Goal: Check status: Check status

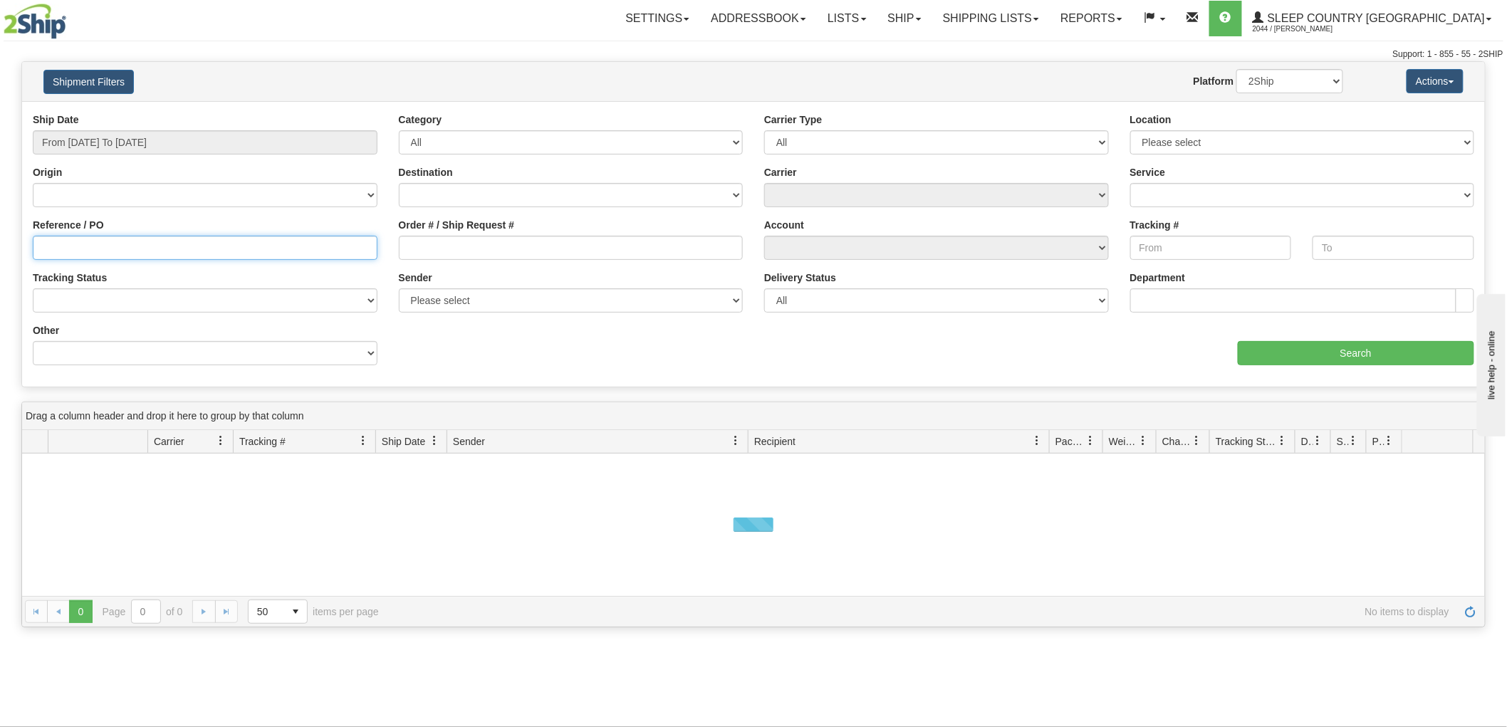
click at [90, 246] on input "Reference / PO" at bounding box center [205, 248] width 345 height 24
paste input "9000I053896*A"
type input "9000I053896*A"
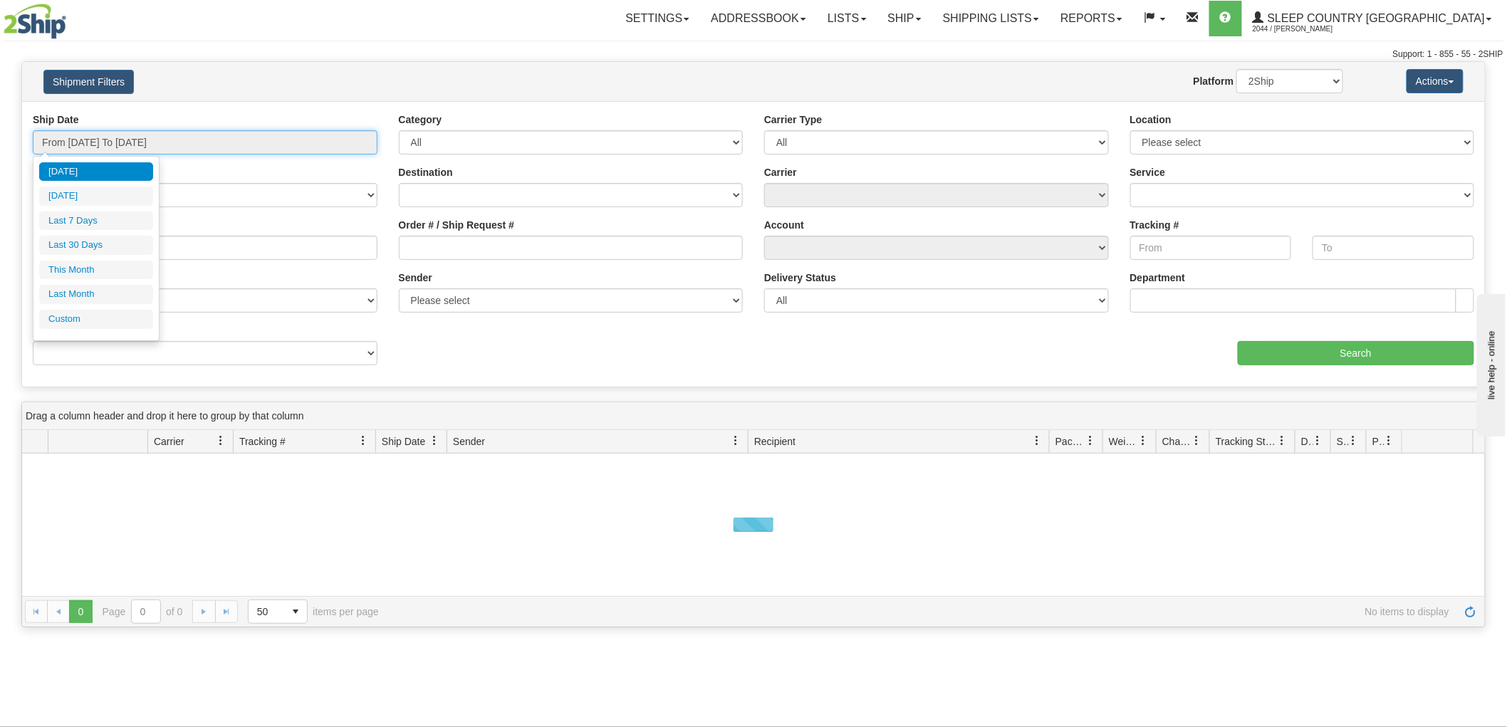
click at [110, 139] on input "From [DATE] To [DATE]" at bounding box center [205, 142] width 345 height 24
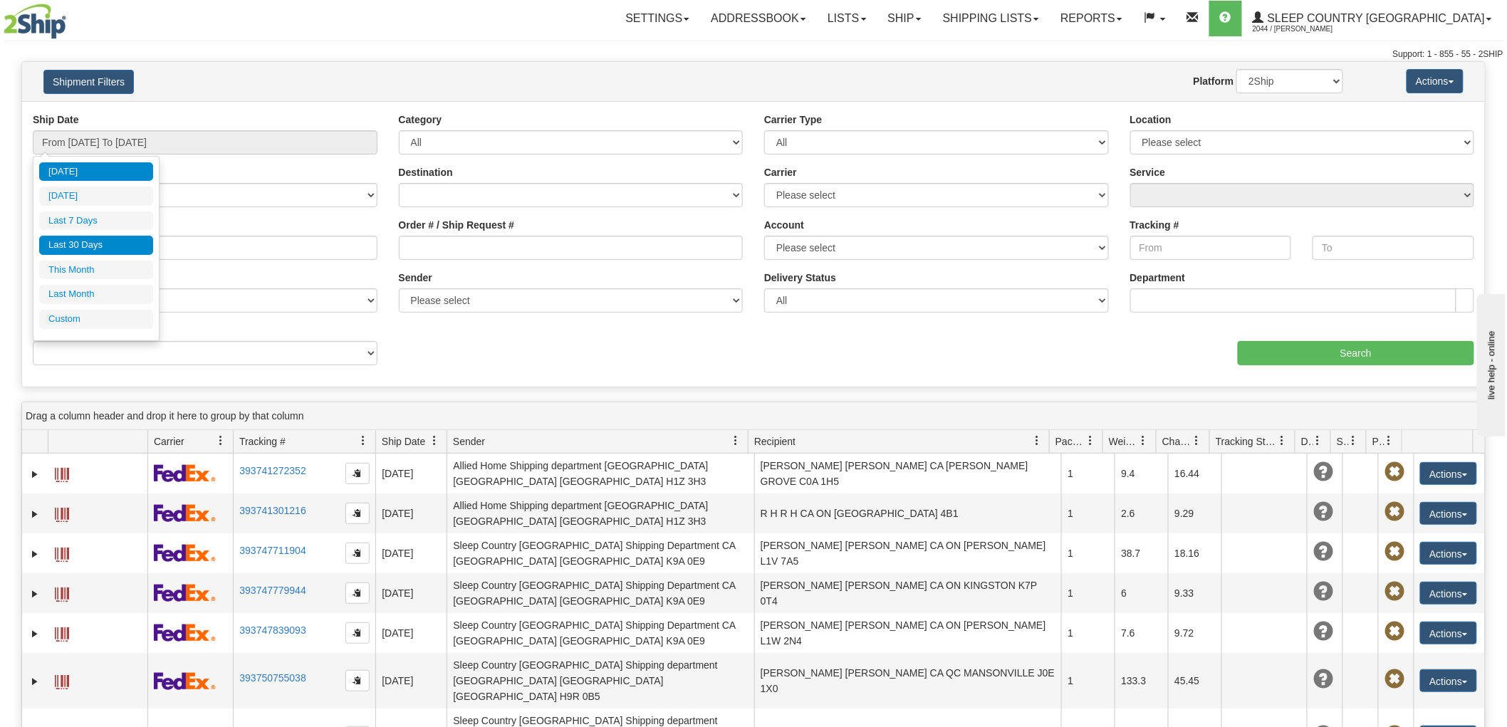
click at [71, 239] on li "Last 30 Days" at bounding box center [96, 245] width 114 height 19
type input "From [DATE] To [DATE]"
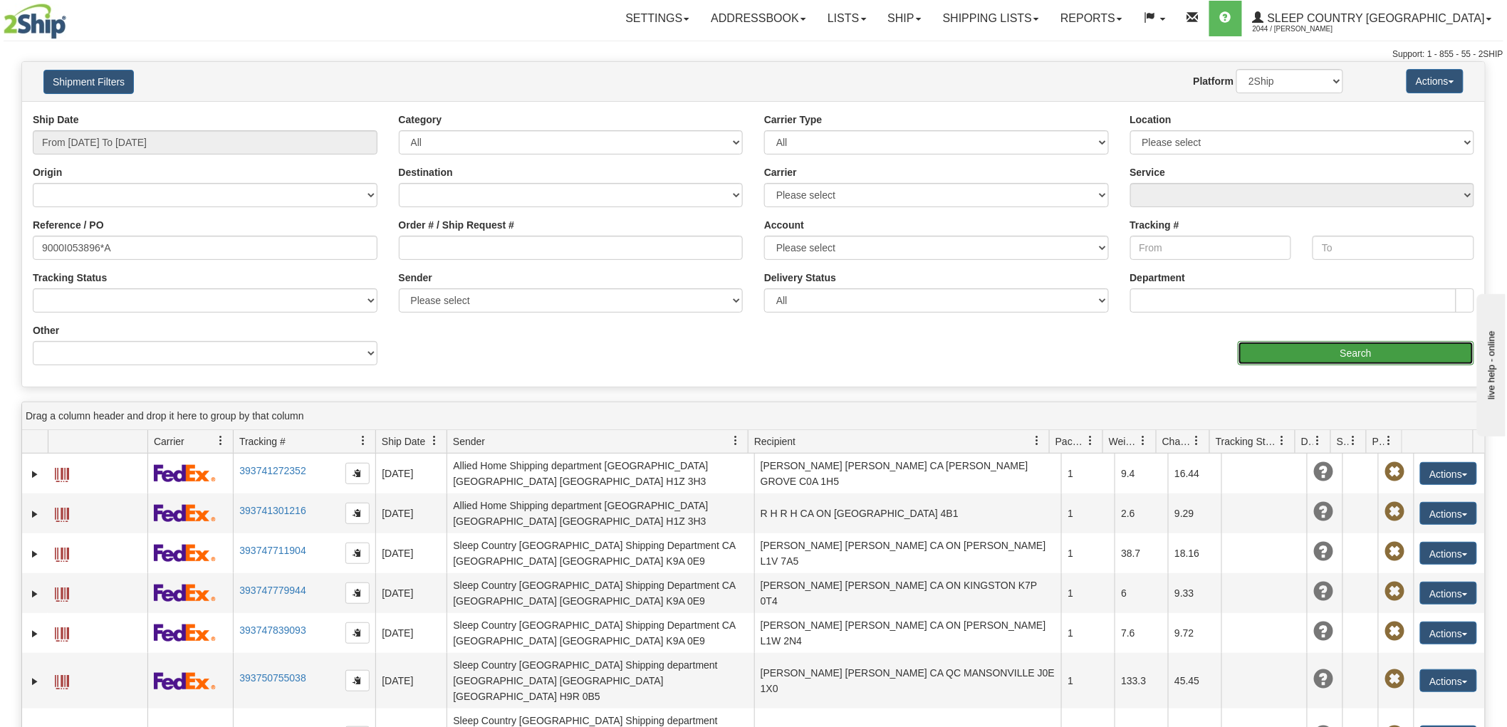
click at [1253, 350] on input "Search" at bounding box center [1356, 353] width 236 height 24
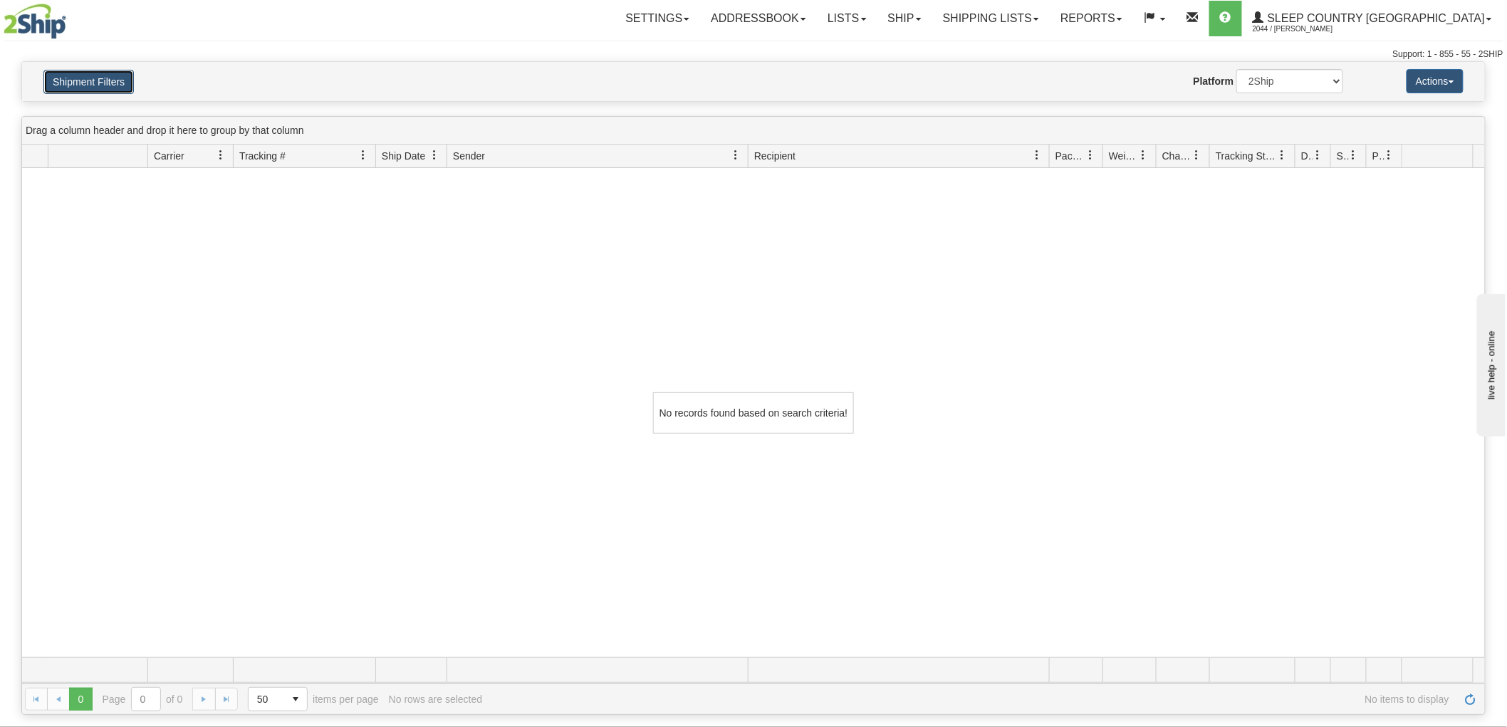
click at [90, 88] on button "Shipment Filters" at bounding box center [88, 82] width 90 height 24
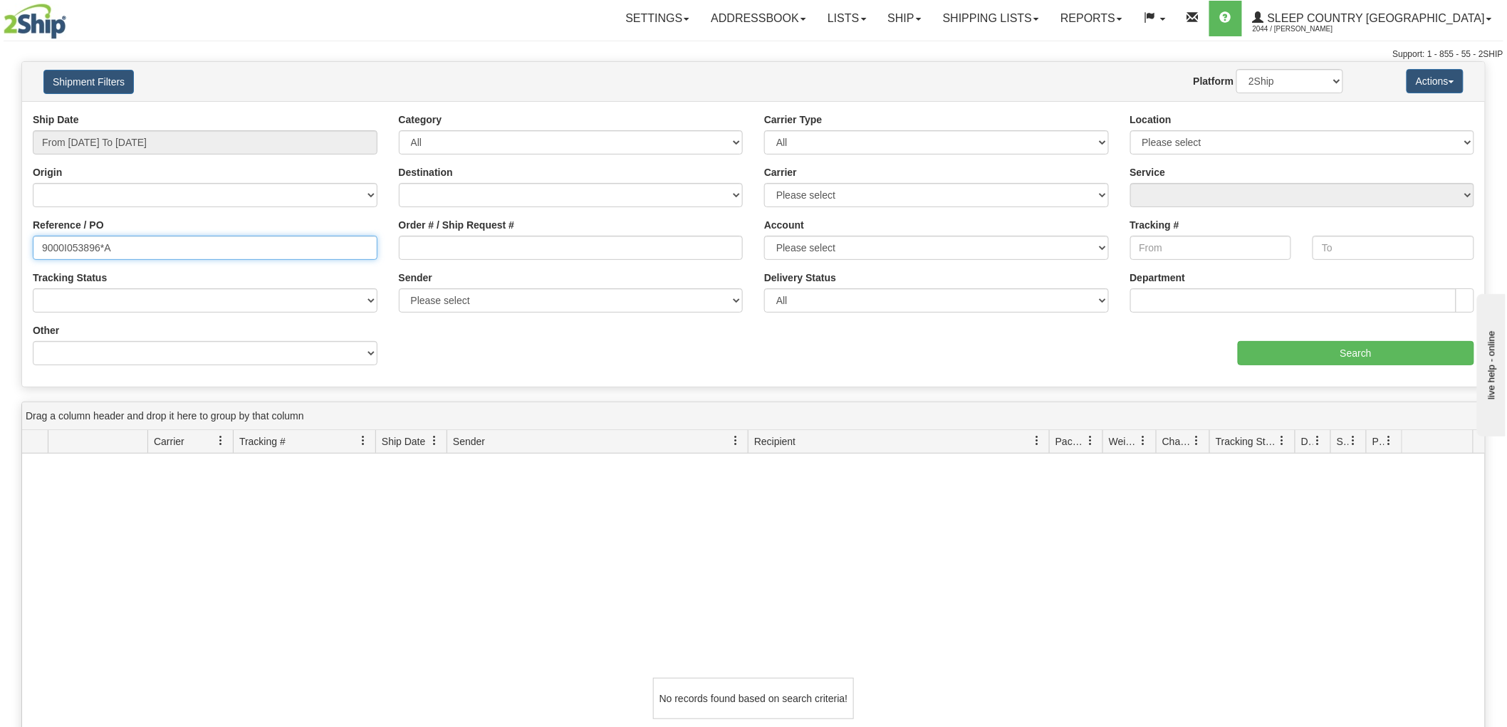
click at [158, 240] on input "9000I053896*A" at bounding box center [205, 248] width 345 height 24
click at [1289, 83] on select "2Ship Imported" at bounding box center [1289, 81] width 107 height 24
select select "1"
click at [1236, 69] on select "2Ship Imported" at bounding box center [1289, 81] width 107 height 24
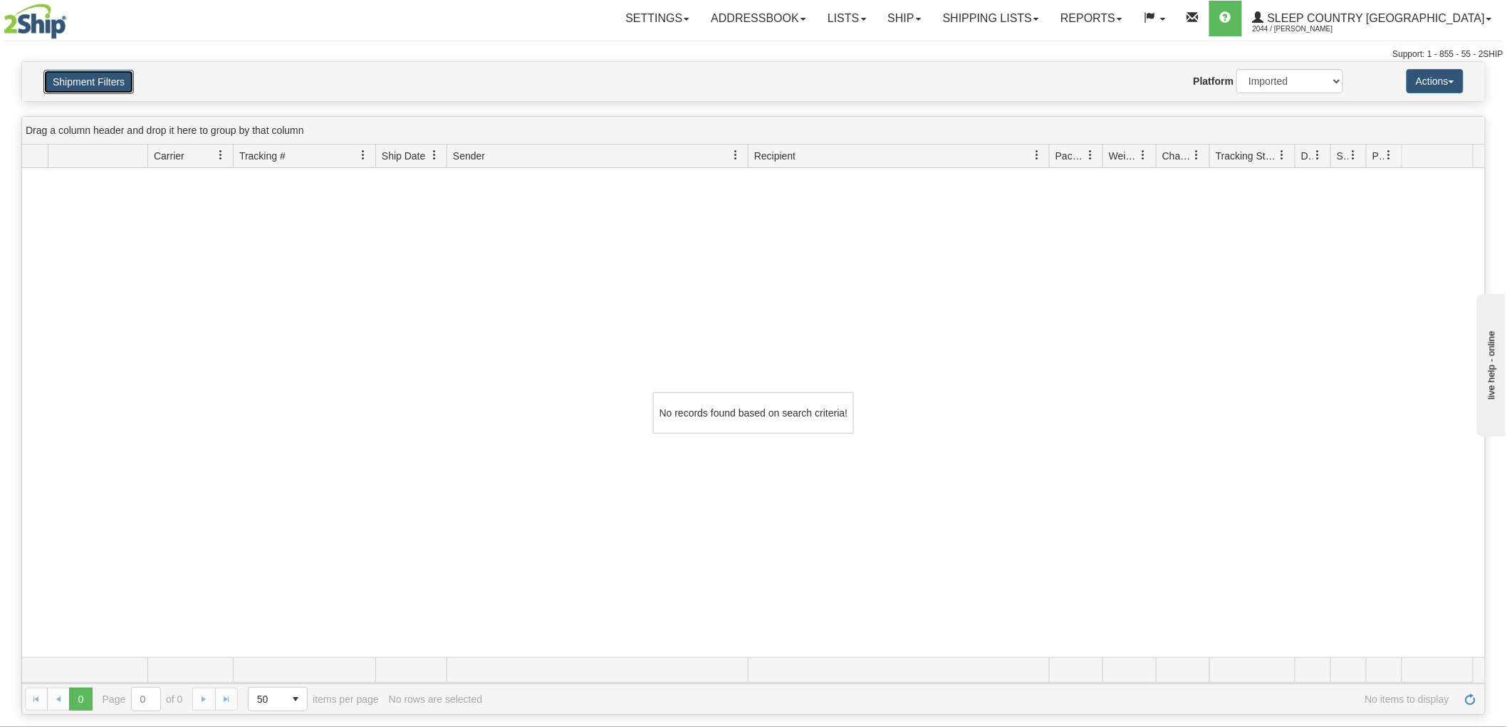
click at [101, 83] on button "Shipment Filters" at bounding box center [88, 82] width 90 height 24
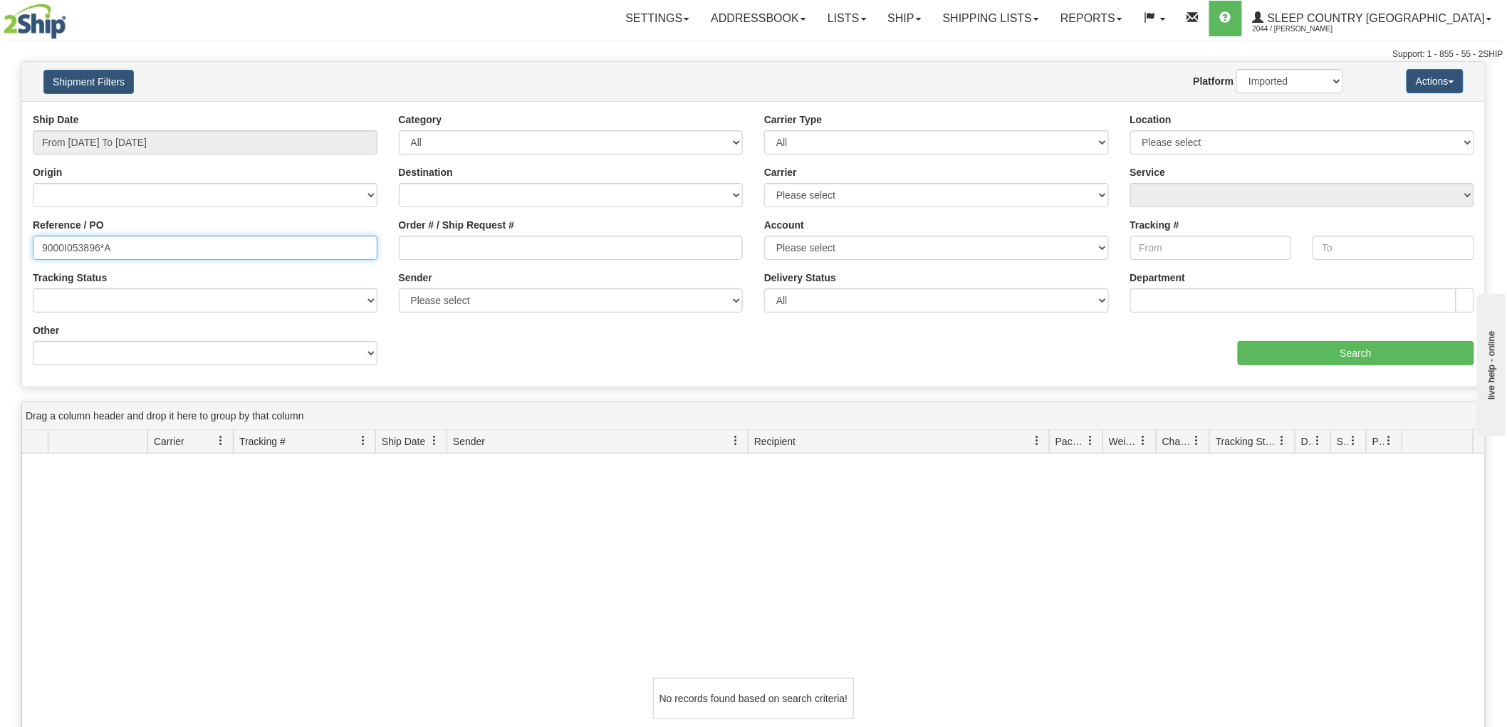
click at [128, 249] on input "9000I053896*A" at bounding box center [205, 248] width 345 height 24
type input "9000I053896"
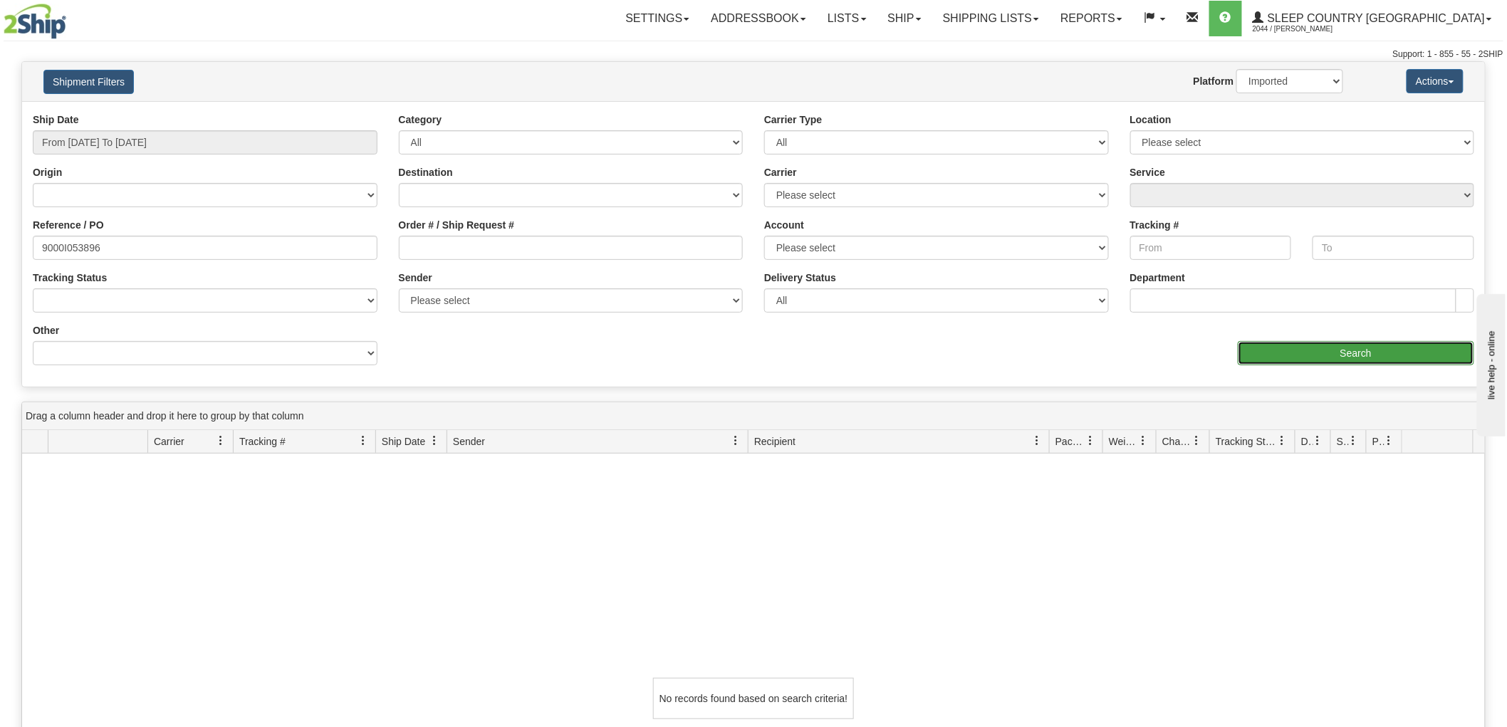
click at [1357, 355] on input "Search" at bounding box center [1356, 353] width 236 height 24
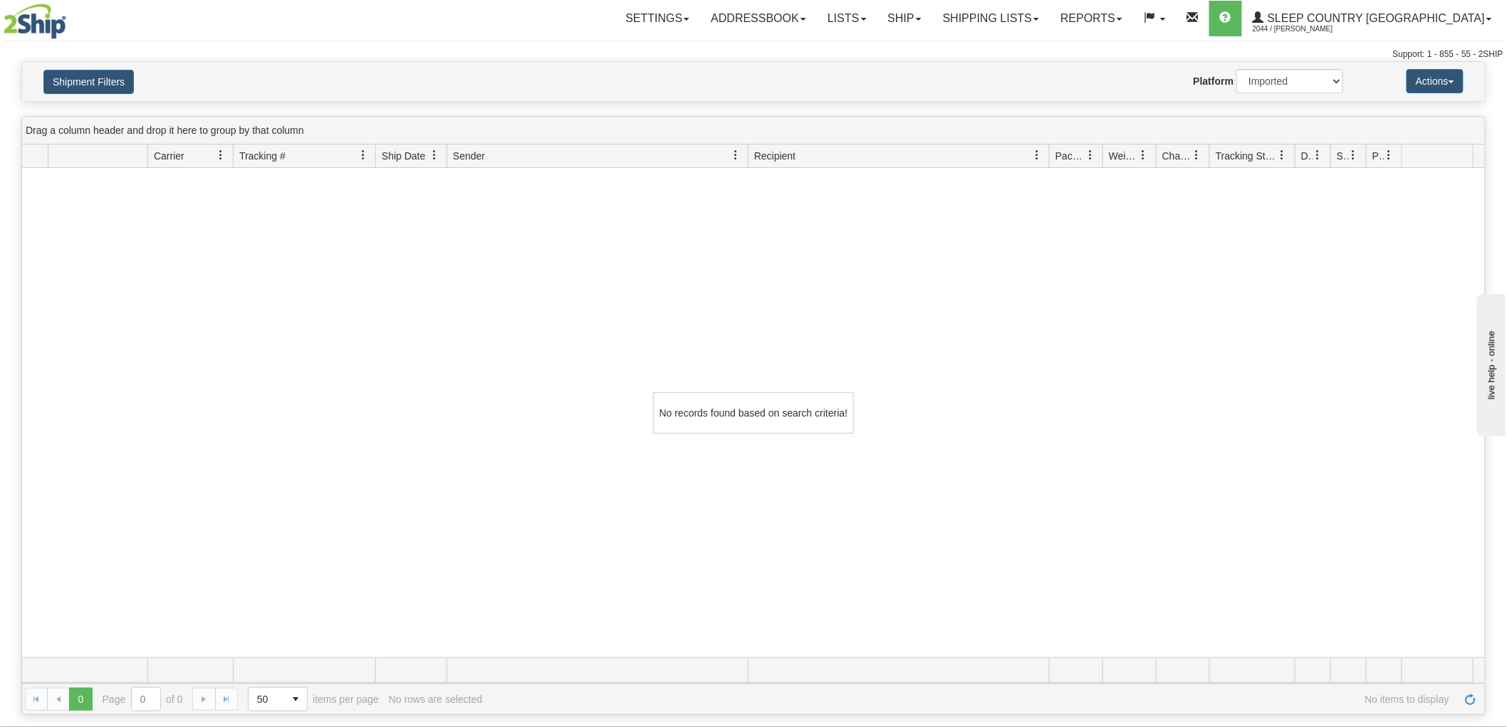
click at [107, 67] on div "Shipment Filters Website Agent Nothing selected Client User Platform 2Ship Impo…" at bounding box center [753, 81] width 1463 height 39
click at [108, 86] on button "Shipment Filters" at bounding box center [88, 82] width 90 height 24
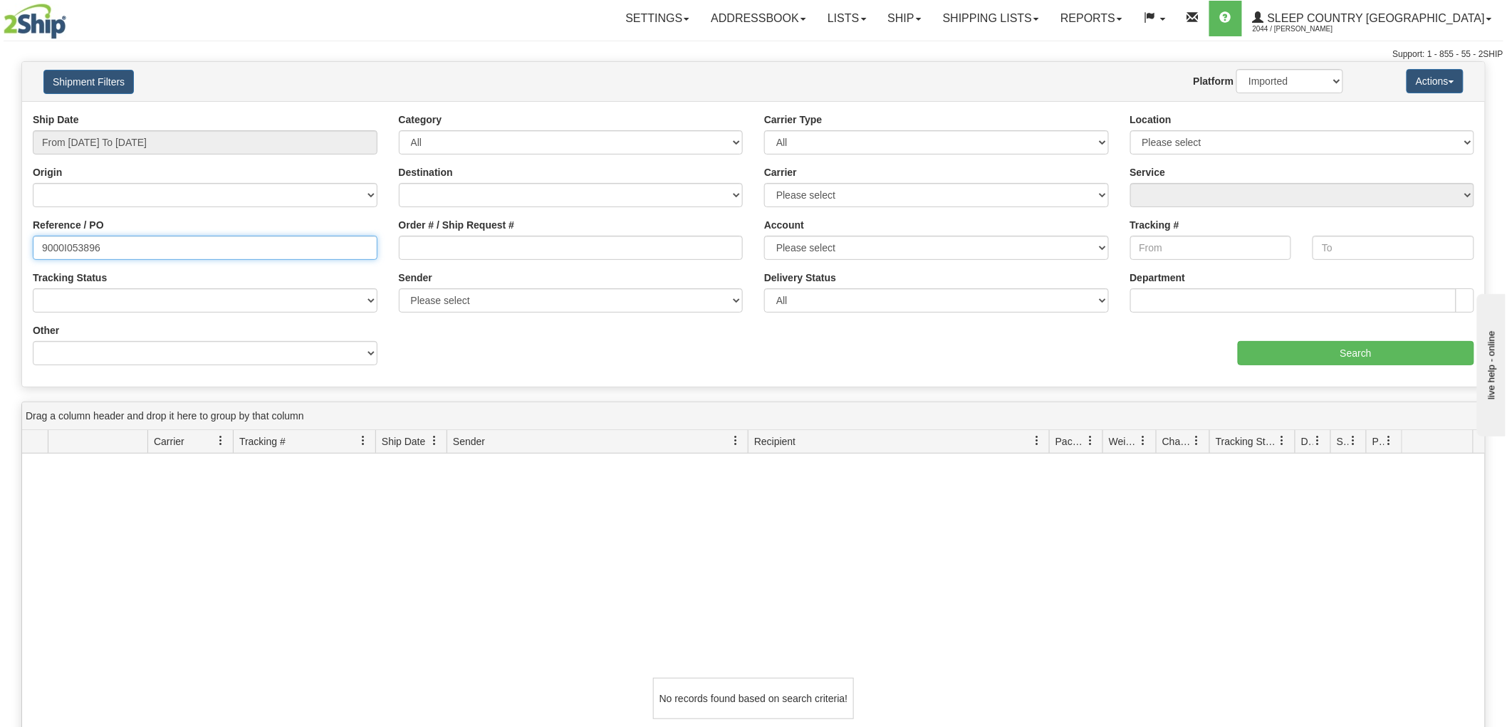
drag, startPoint x: 93, startPoint y: 251, endPoint x: 0, endPoint y: 240, distance: 93.3
click at [0, 240] on div "Please wait... × Confirm Delete Delete Cancel × Confirm Delete Yes No Cancel × …" at bounding box center [753, 530] width 1507 height 939
